Goal: Find specific page/section: Find specific page/section

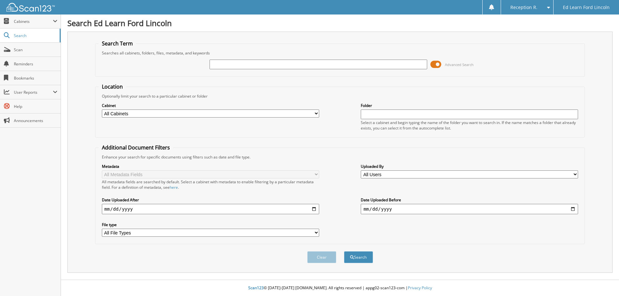
click at [316, 64] on input "text" at bounding box center [318, 65] width 217 height 10
type input "803077x"
click at [374, 255] on div "Clear Search" at bounding box center [340, 258] width 490 height 26
click at [371, 257] on button "Search" at bounding box center [358, 258] width 29 height 12
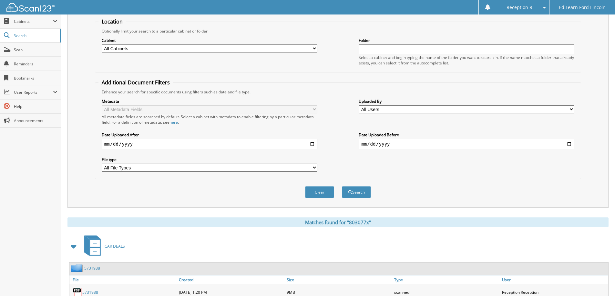
scroll to position [100, 0]
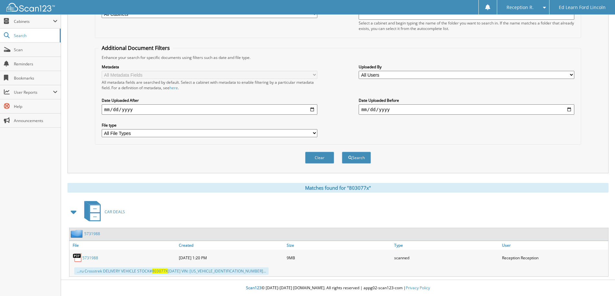
click at [91, 256] on link "5731988" at bounding box center [90, 258] width 16 height 5
